Goal: Task Accomplishment & Management: Manage account settings

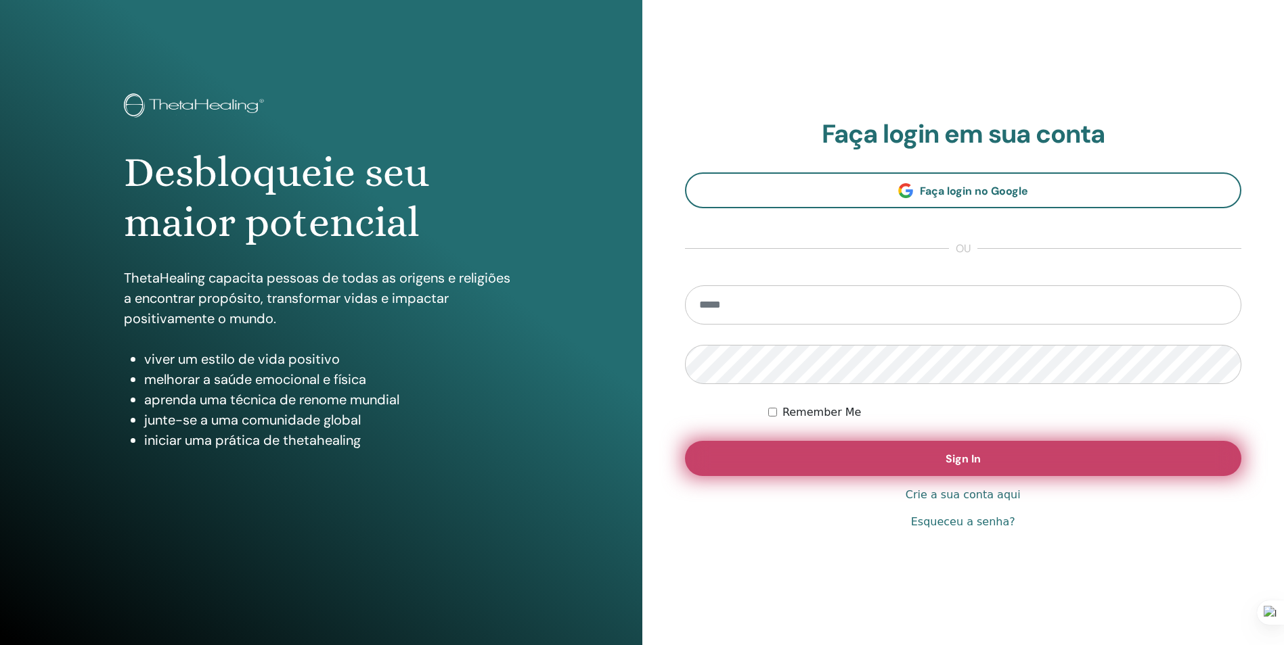
type input "**********"
click at [967, 450] on button "Sign In" at bounding box center [963, 458] width 557 height 35
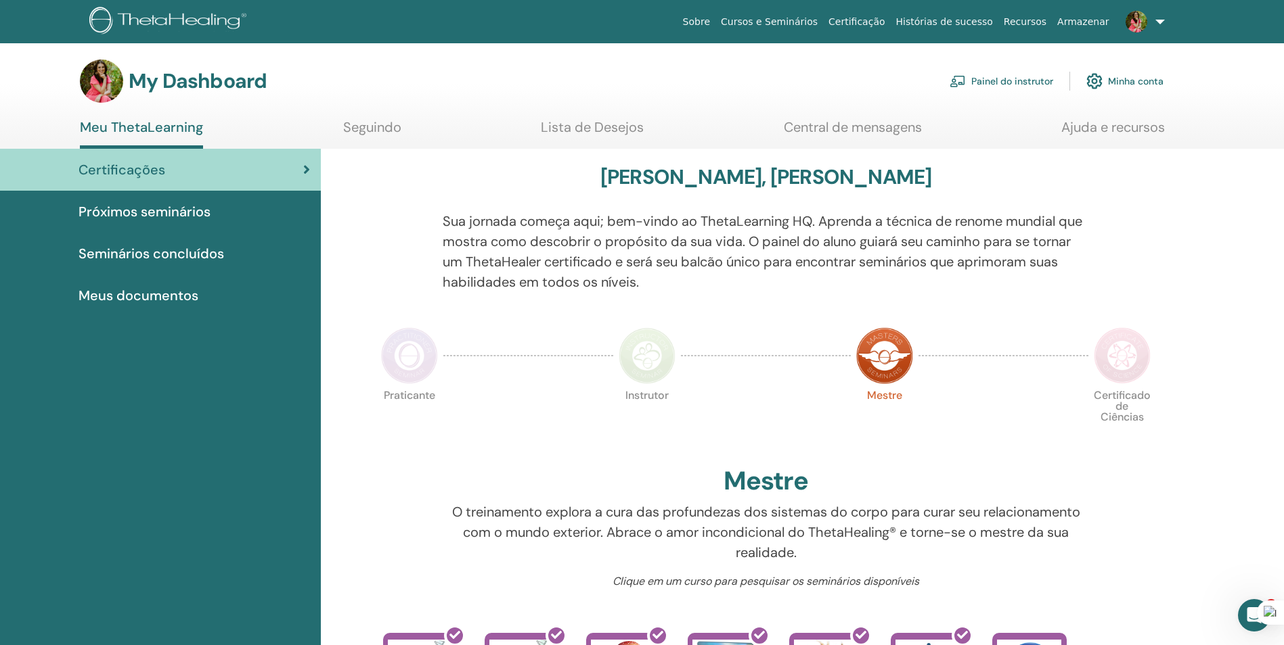
click at [973, 78] on link "Painel do instrutor" at bounding box center [1001, 81] width 104 height 30
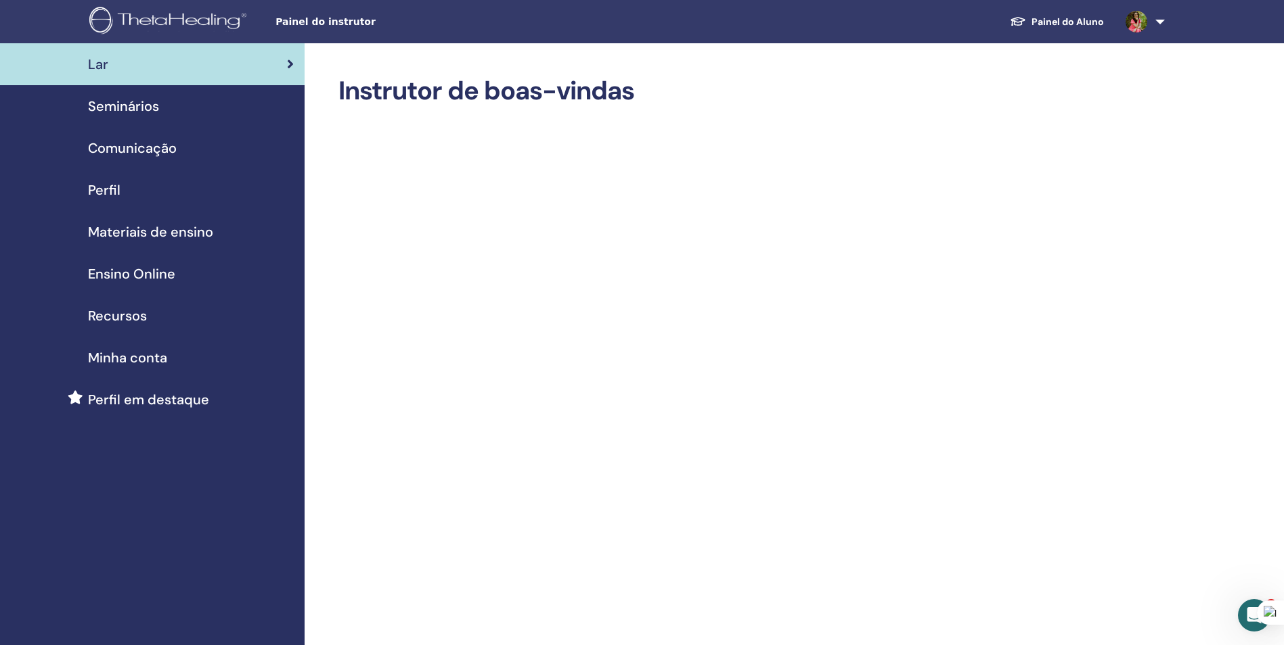
click at [116, 146] on span "Comunicação" at bounding box center [132, 148] width 89 height 20
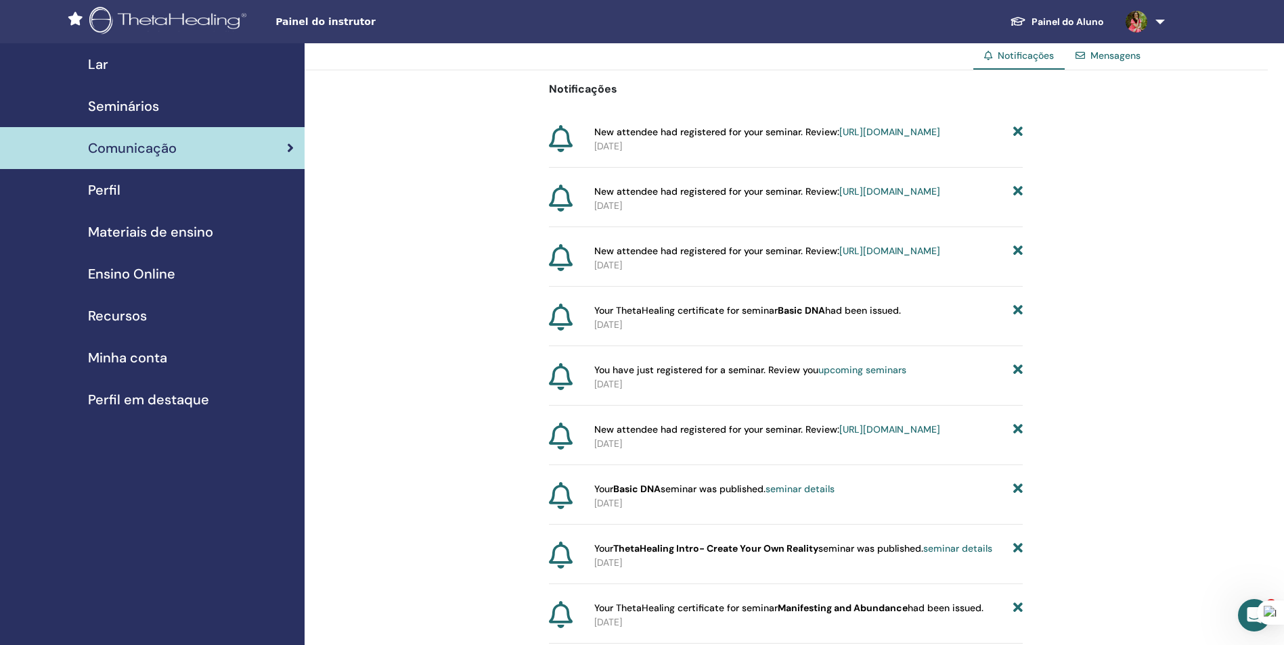
click at [121, 112] on span "Seminários" at bounding box center [123, 106] width 71 height 20
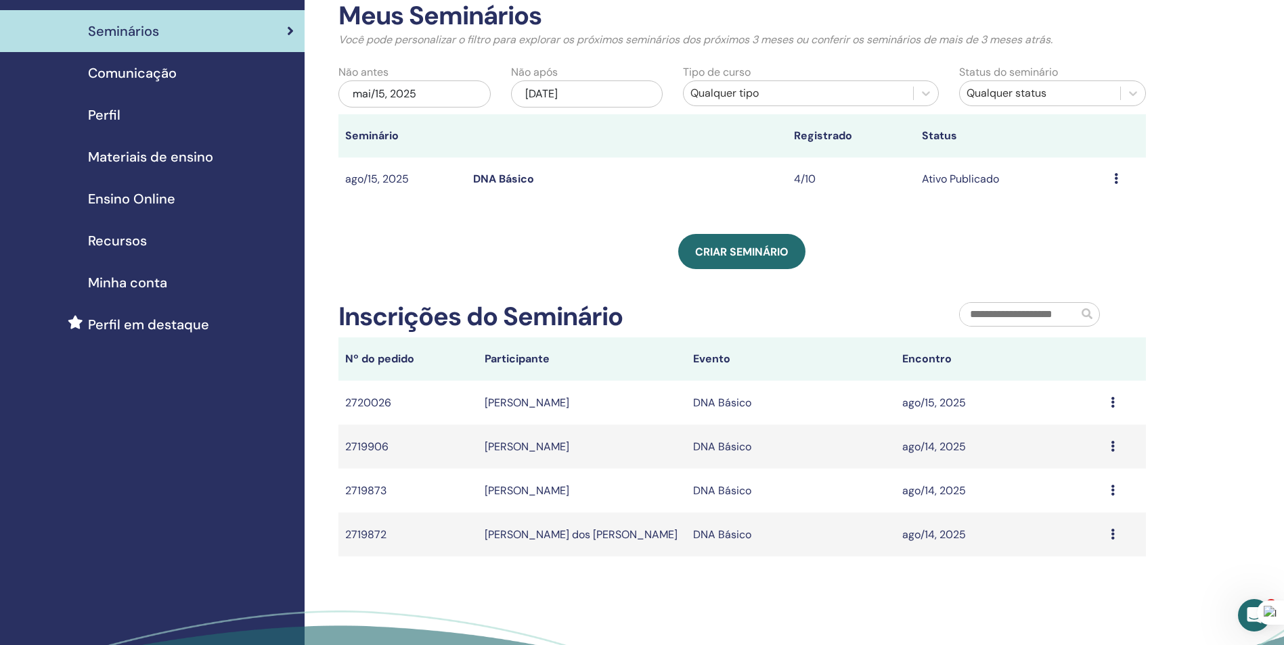
scroll to position [76, 0]
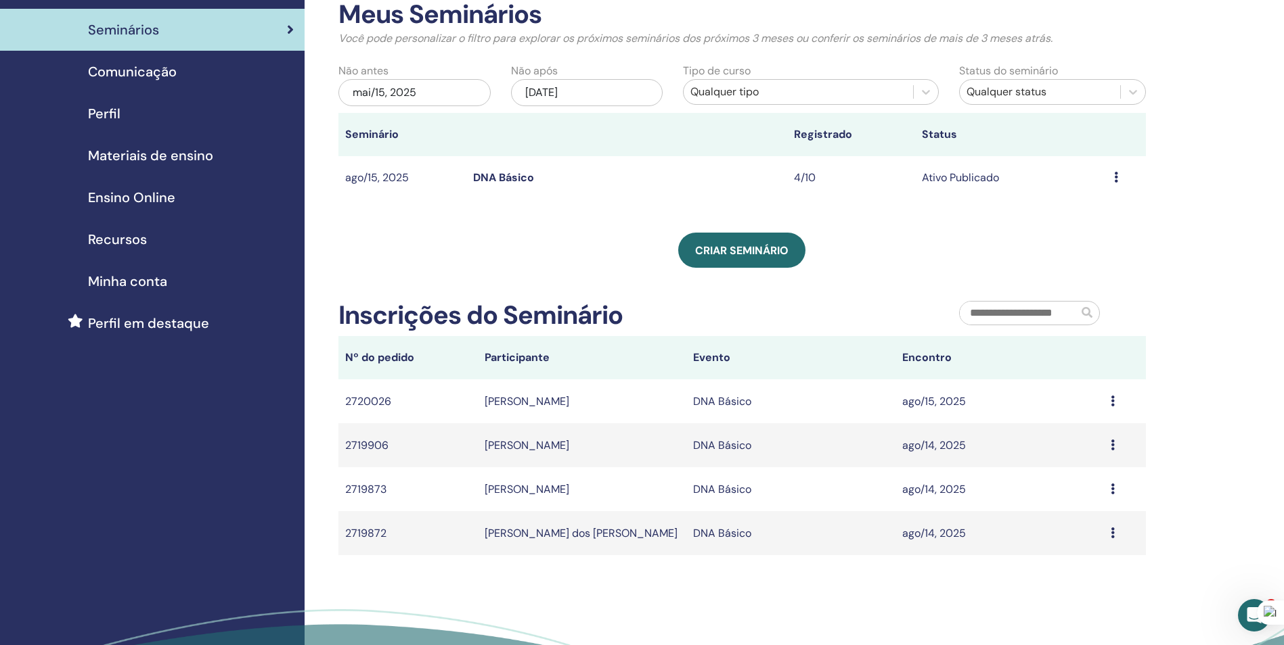
click at [493, 174] on link "DNA Básico" at bounding box center [503, 178] width 61 height 14
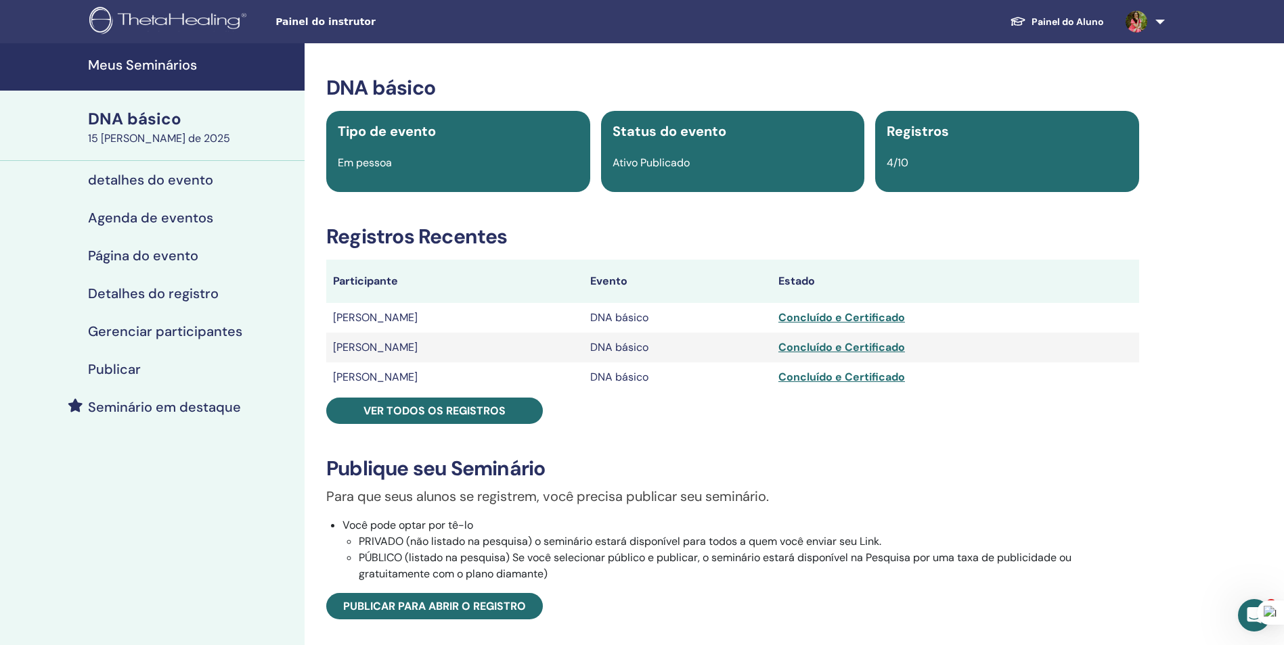
click at [793, 375] on div "Concluído e Certificado" at bounding box center [955, 377] width 354 height 16
